Goal: Task Accomplishment & Management: Manage account settings

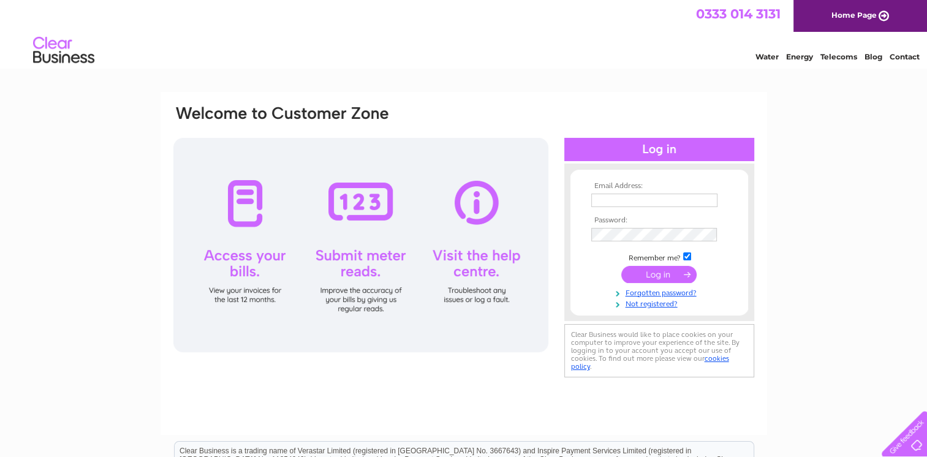
type input "info@bayscaffolding.co.uk"
click at [673, 277] on input "submit" at bounding box center [658, 274] width 75 height 17
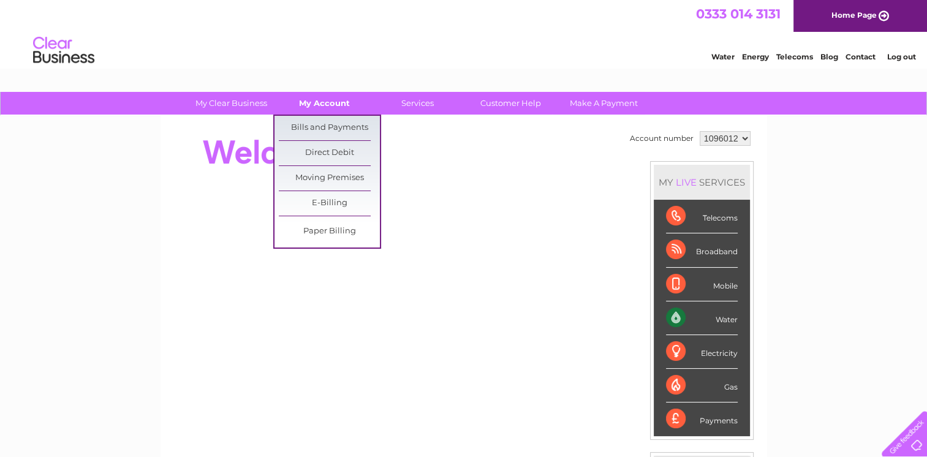
click at [327, 107] on link "My Account" at bounding box center [324, 103] width 101 height 23
click at [323, 124] on link "Bills and Payments" at bounding box center [329, 128] width 101 height 25
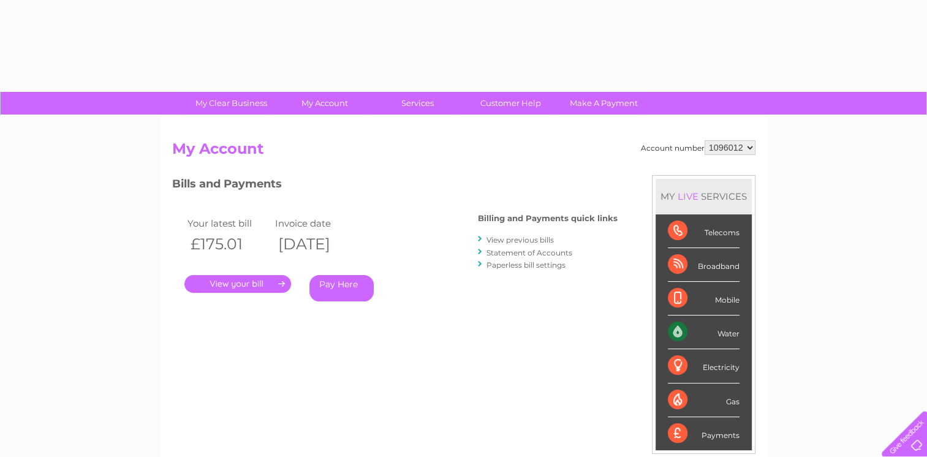
click at [241, 286] on link "." at bounding box center [237, 284] width 107 height 18
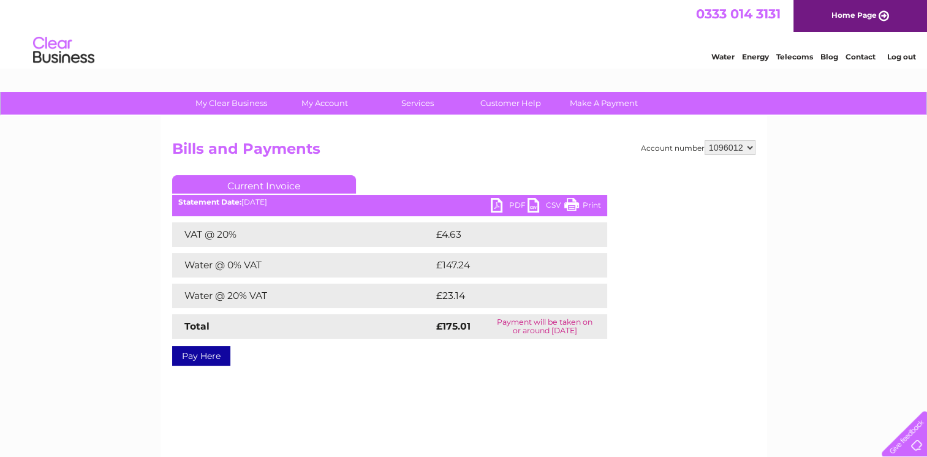
click at [501, 207] on link "PDF" at bounding box center [509, 207] width 37 height 18
